Goal: Communication & Community: Answer question/provide support

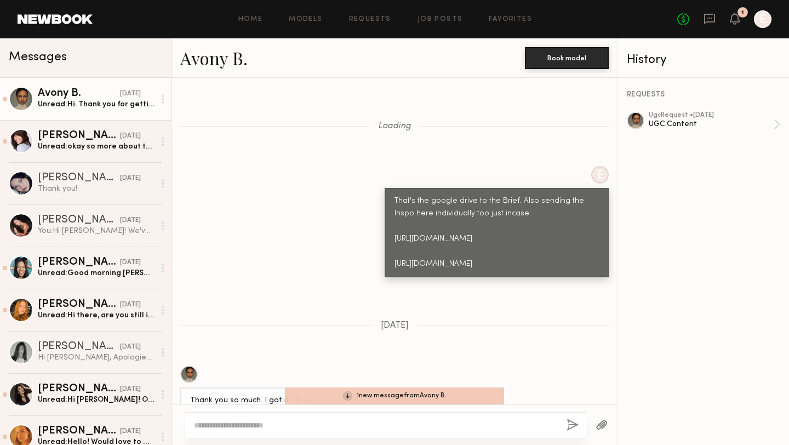
scroll to position [1405, 0]
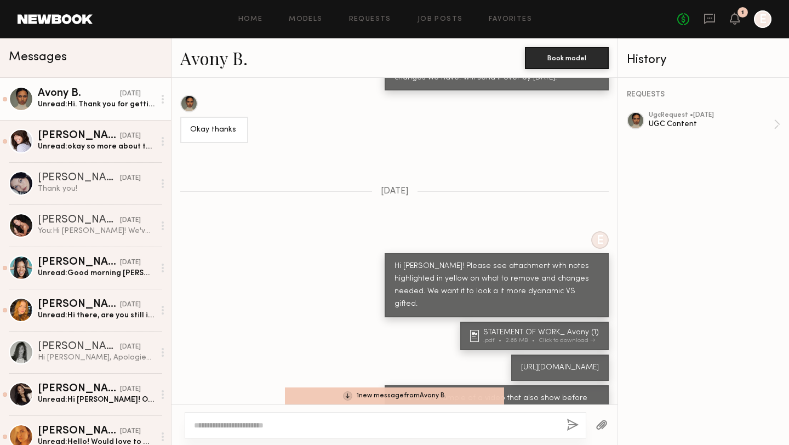
click at [76, 106] on div "Unread: Hi. Thank you for getting back to me. Unfortunately, I won’t be able to…" at bounding box center [96, 104] width 117 height 10
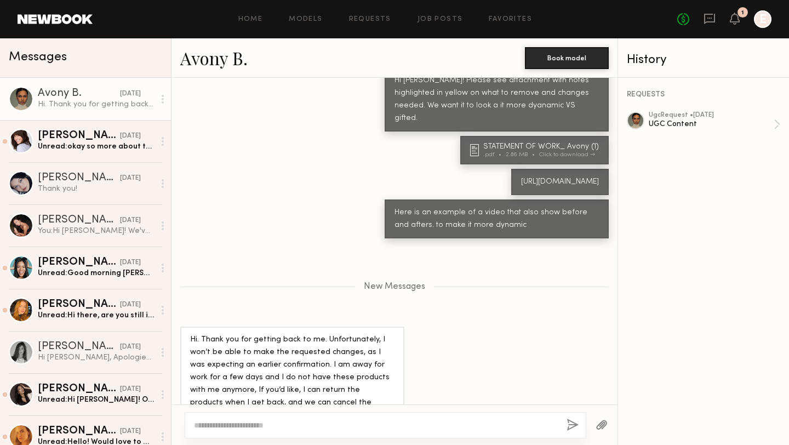
scroll to position [1595, 0]
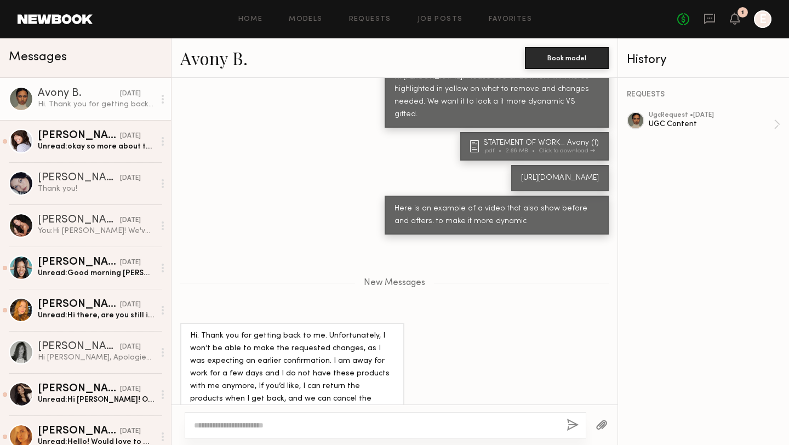
click at [298, 427] on textarea at bounding box center [376, 425] width 364 height 11
type textarea "*"
click at [72, 140] on div "[PERSON_NAME]" at bounding box center [79, 135] width 82 height 11
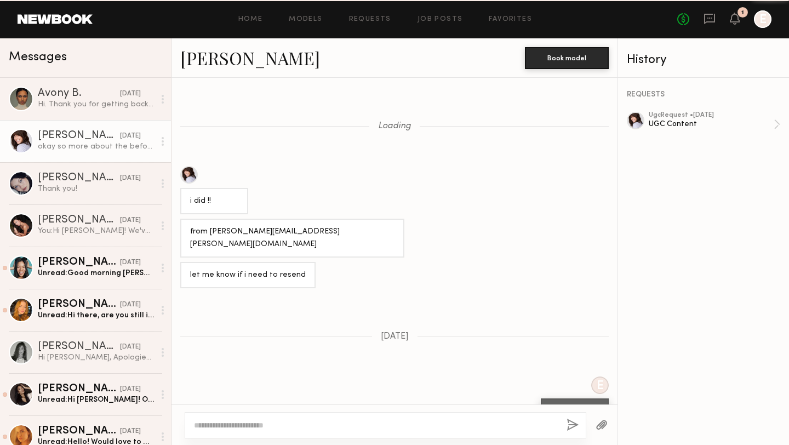
scroll to position [904, 0]
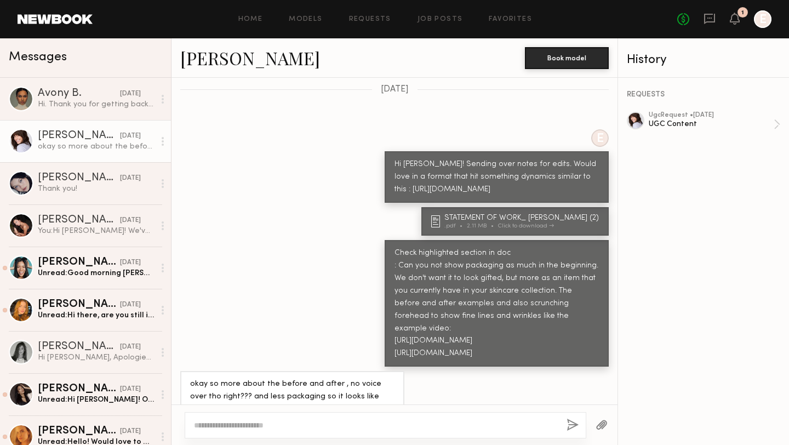
click at [288, 421] on textarea at bounding box center [376, 425] width 364 height 11
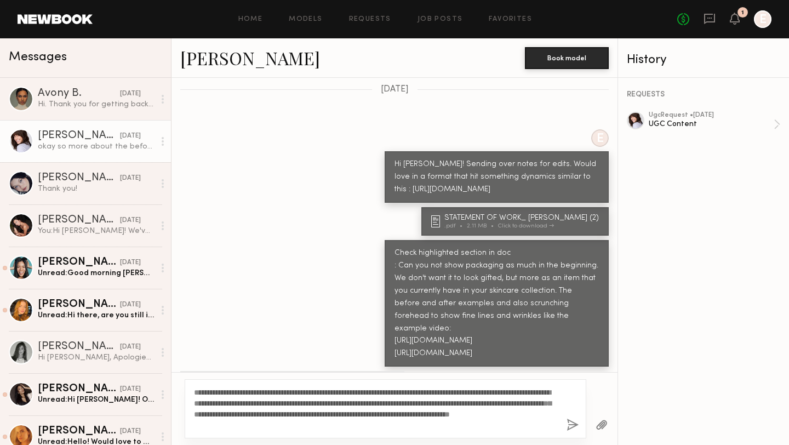
type textarea "**********"
click at [569, 428] on button "button" at bounding box center [572, 425] width 12 height 14
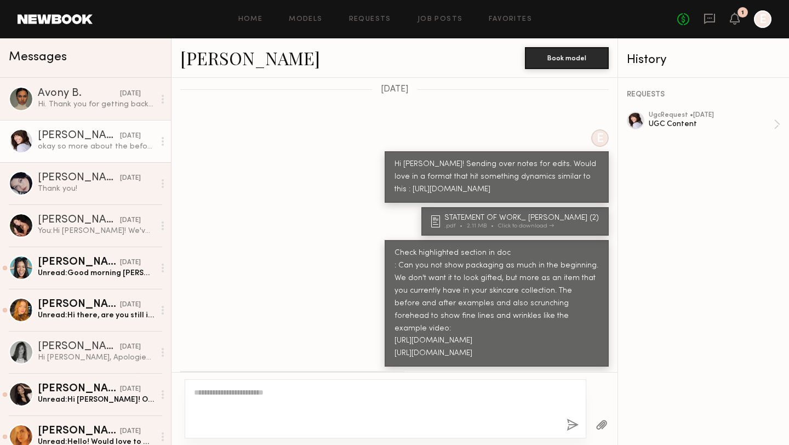
scroll to position [1198, 0]
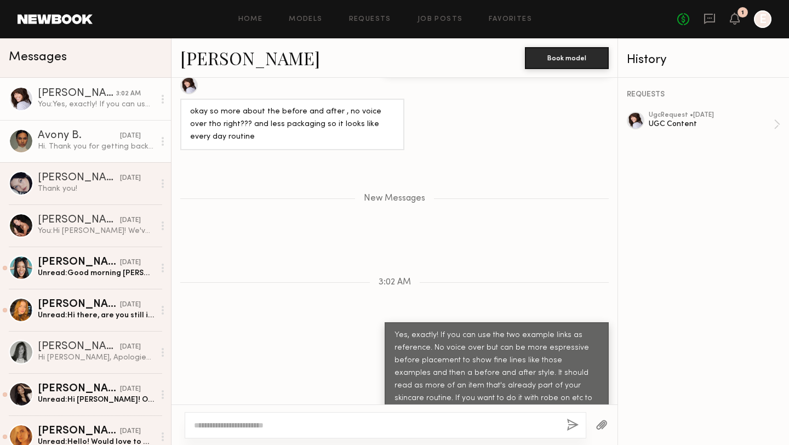
click at [62, 146] on div "Hi. Thank you for getting back to me. Unfortunately, I won’t be able to make th…" at bounding box center [96, 146] width 117 height 10
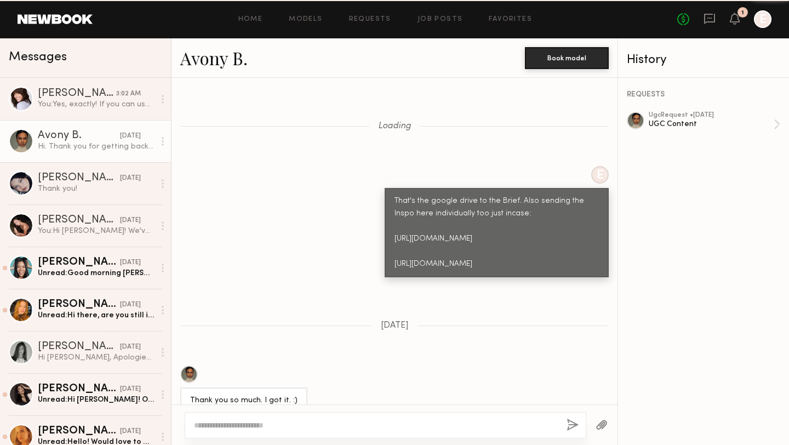
scroll to position [1512, 0]
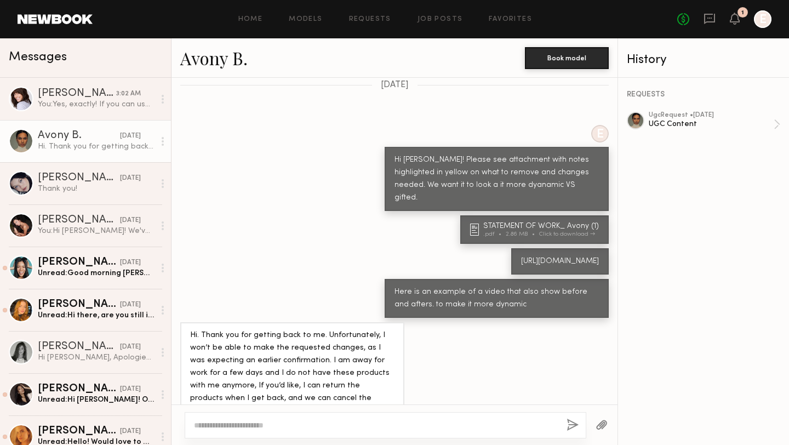
click at [239, 424] on textarea at bounding box center [376, 425] width 364 height 11
type textarea "*"
